Goal: Check status: Check status

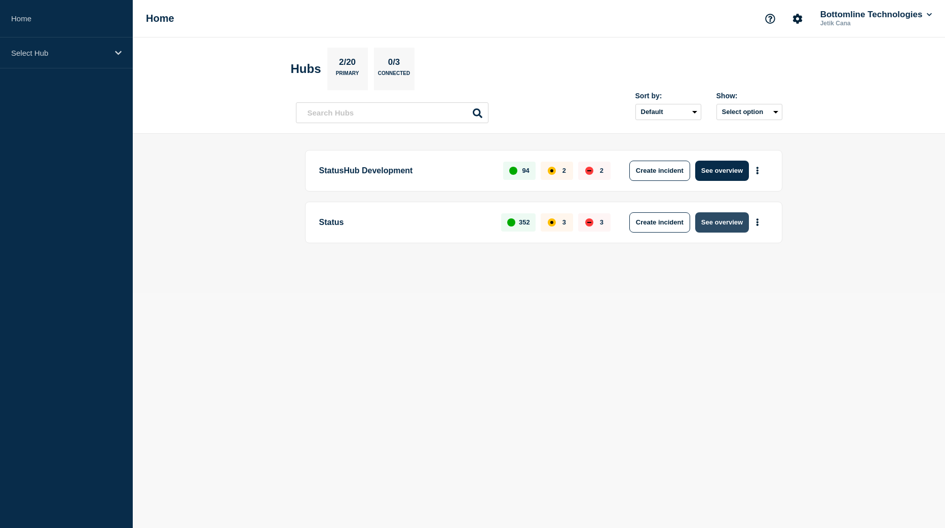
click at [739, 223] on button "See overview" at bounding box center [722, 222] width 54 height 20
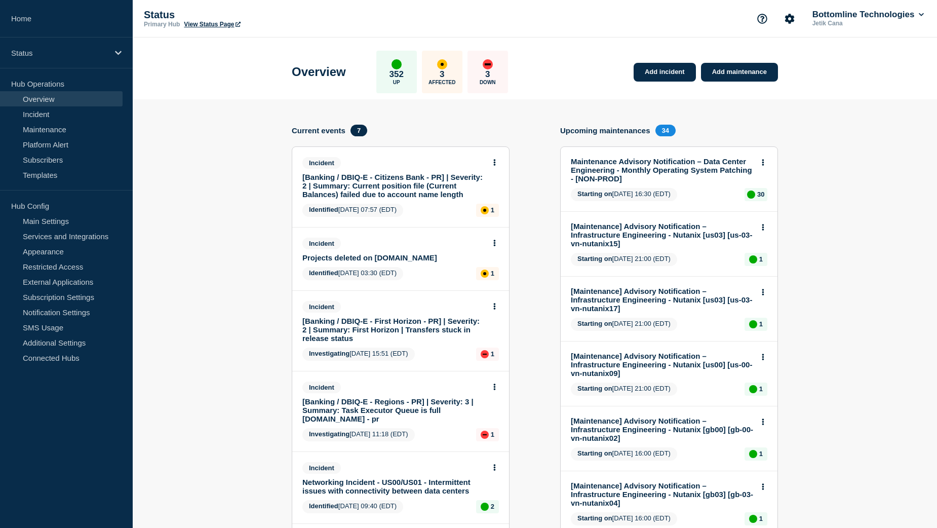
click at [350, 258] on link "Projects deleted on [DOMAIN_NAME]" at bounding box center [393, 257] width 183 height 9
